Goal: Task Accomplishment & Management: Manage account settings

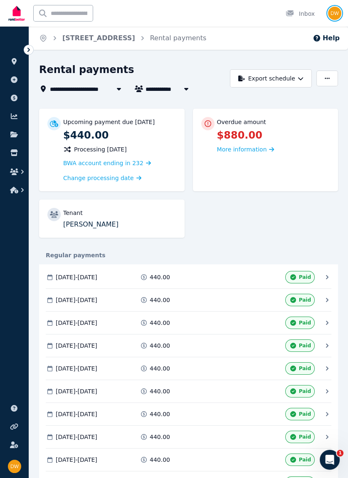
click at [334, 15] on img "button" at bounding box center [334, 13] width 13 height 13
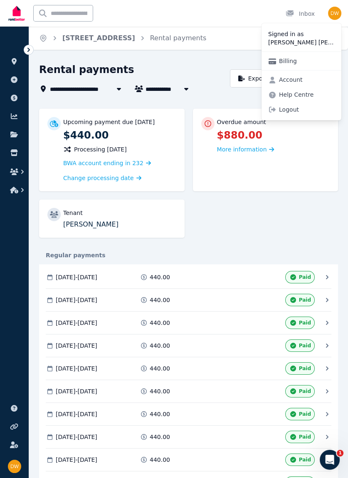
click at [287, 60] on link "Billing" at bounding box center [282, 61] width 42 height 15
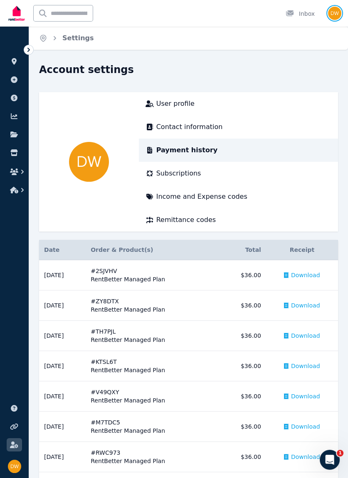
click at [339, 10] on img "button" at bounding box center [334, 13] width 13 height 13
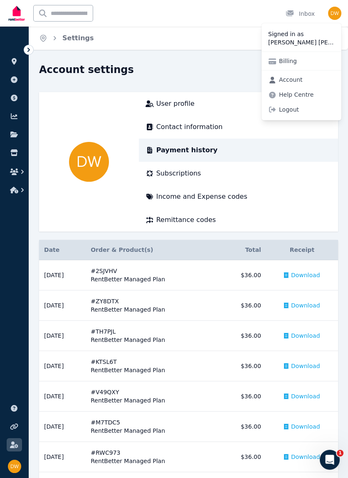
click at [300, 83] on link "Account" at bounding box center [285, 79] width 48 height 15
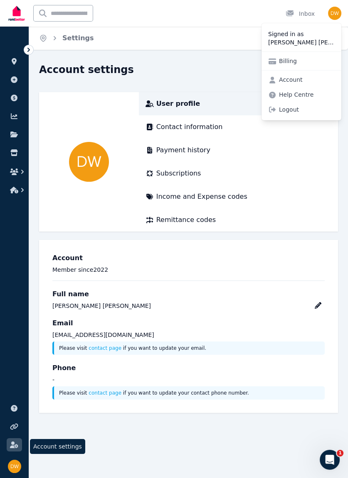
click at [14, 450] on link at bounding box center [14, 444] width 15 height 13
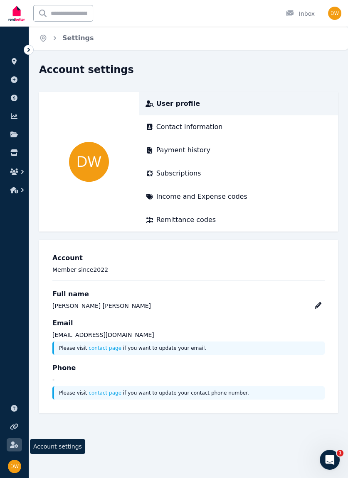
click at [14, 441] on link at bounding box center [14, 444] width 15 height 13
click at [29, 49] on icon at bounding box center [28, 50] width 8 height 8
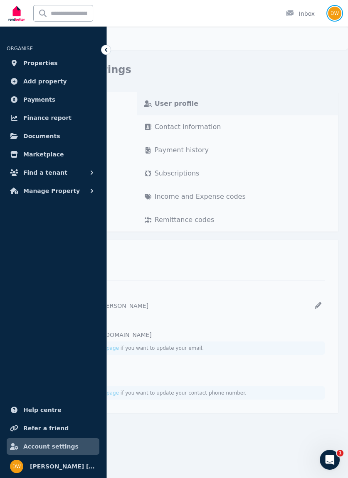
click at [335, 15] on img "button" at bounding box center [334, 13] width 13 height 13
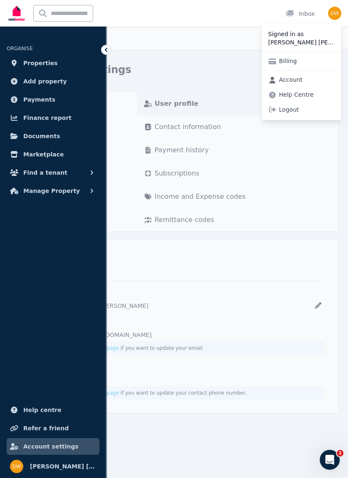
click at [293, 80] on link "Account" at bounding box center [285, 79] width 48 height 15
click at [181, 169] on span "Subscriptions" at bounding box center [176, 174] width 45 height 10
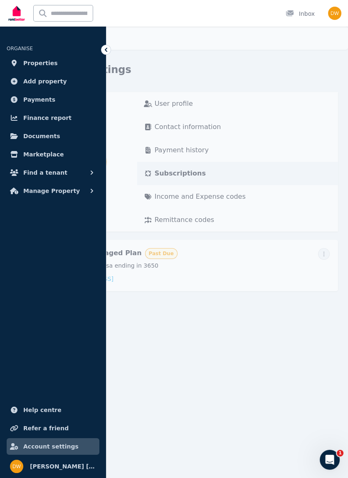
click at [177, 303] on div "Account settings User profile Contact information Payment history Subscriptions…" at bounding box center [187, 189] width 321 height 252
click at [178, 326] on div "Home Settings Account settings User profile Contact information Payment history…" at bounding box center [174, 239] width 348 height 478
click at [106, 49] on icon at bounding box center [106, 50] width 8 height 8
